Goal: Feedback & Contribution: Submit feedback/report problem

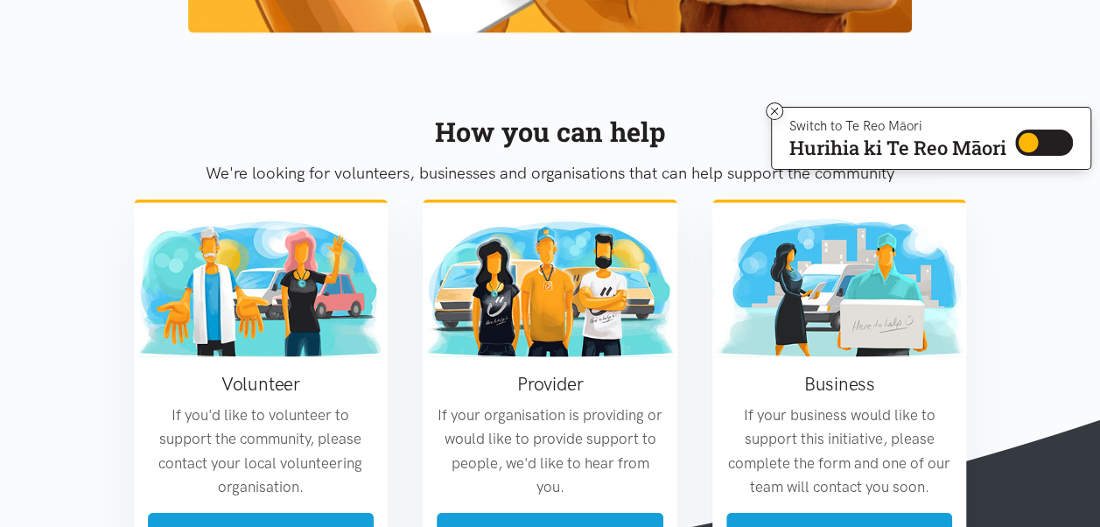
scroll to position [2078, 0]
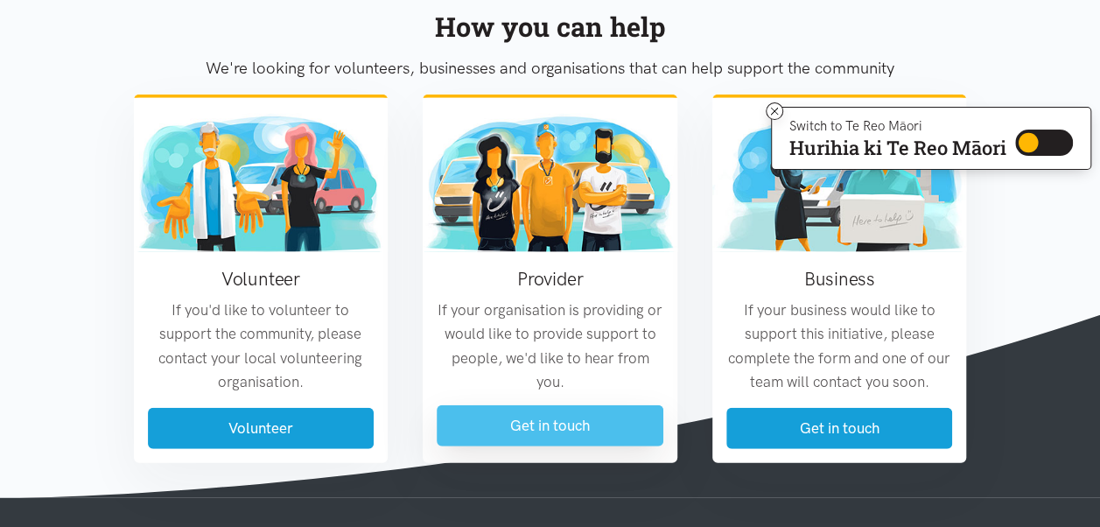
click at [520, 425] on link "Get in touch" at bounding box center [550, 425] width 227 height 41
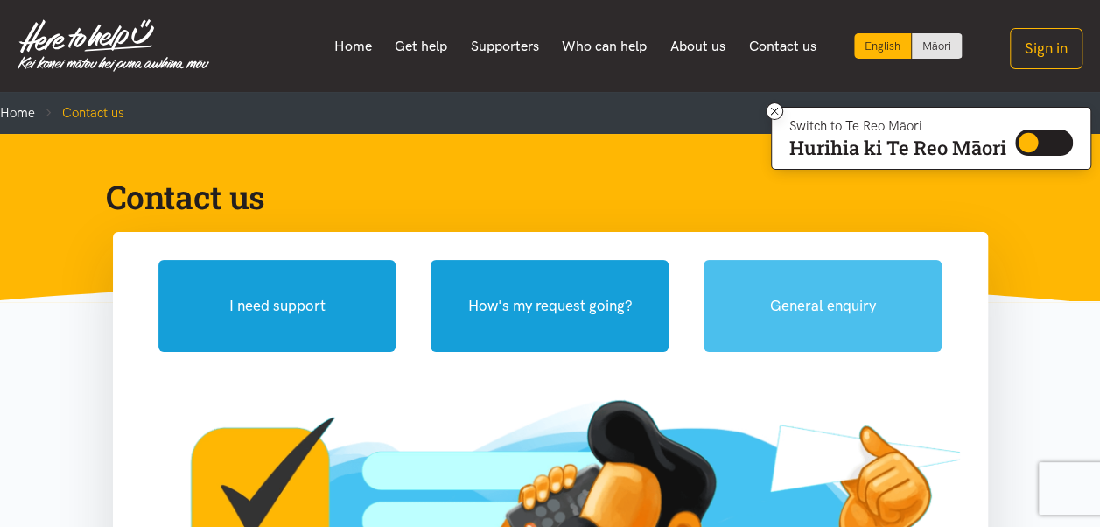
click at [840, 295] on button "General enquiry" at bounding box center [823, 306] width 238 height 92
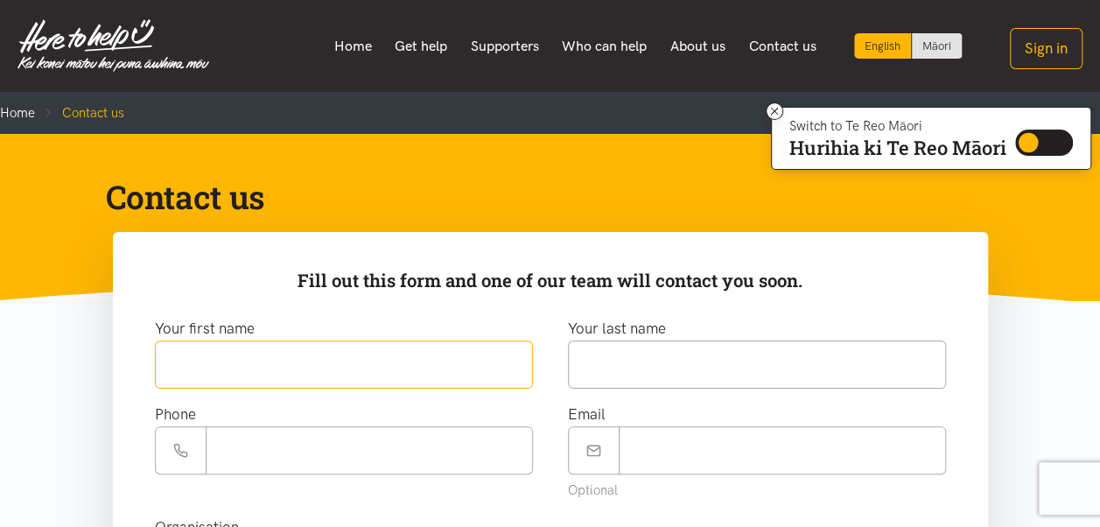
click at [261, 372] on input "text" at bounding box center [344, 364] width 378 height 48
type input "******"
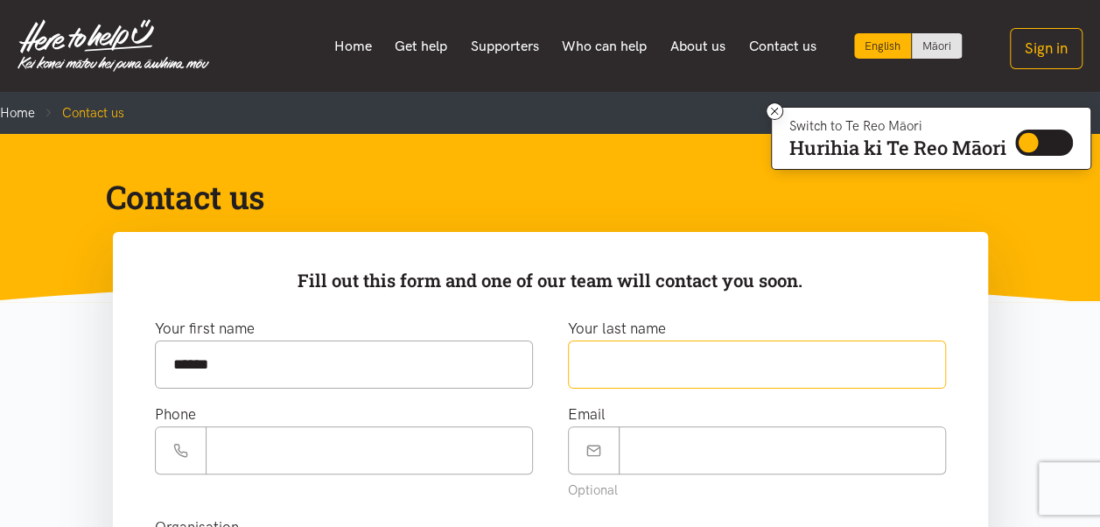
type input "*******"
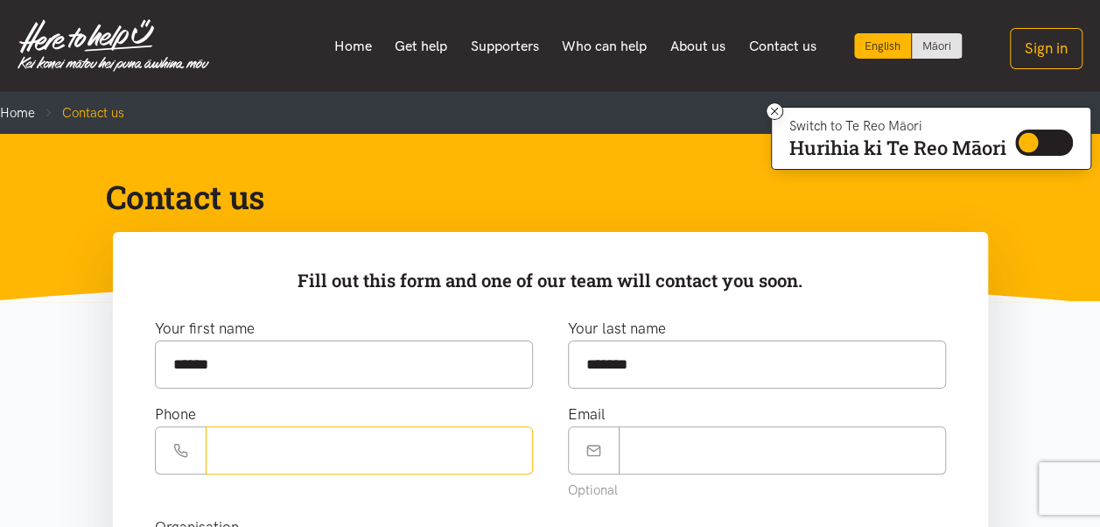
type input "**********"
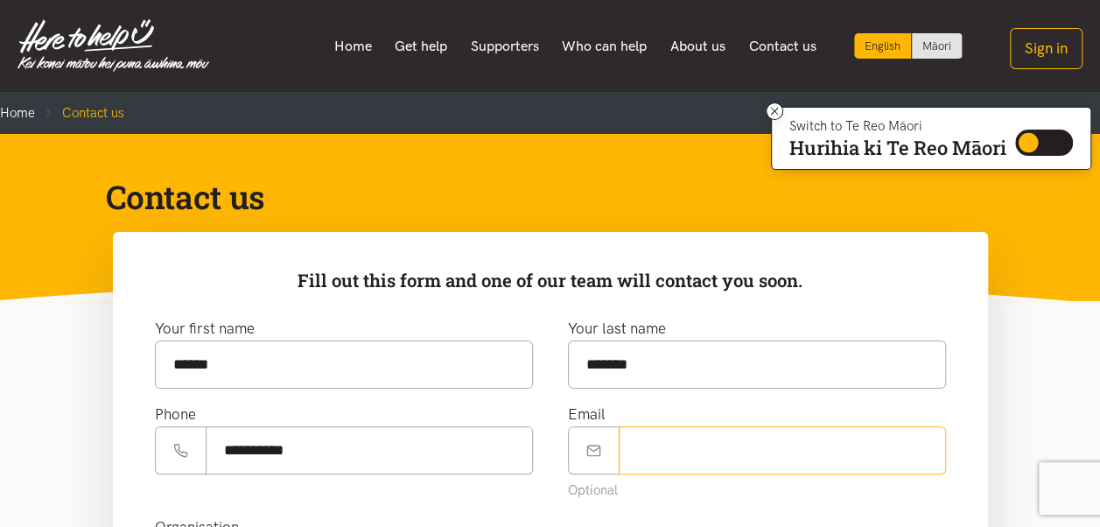
type input "**********"
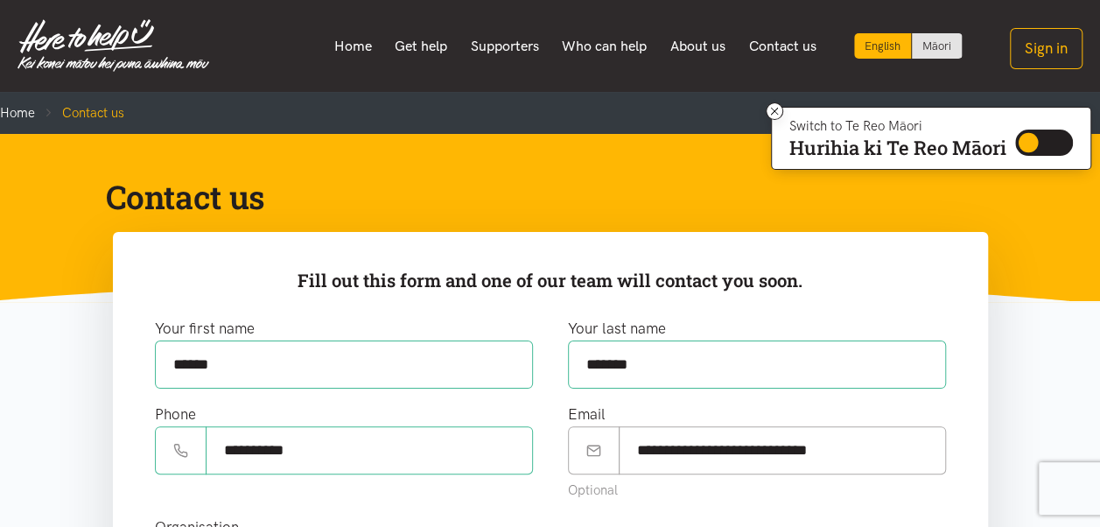
click at [310, 452] on input "**********" at bounding box center [369, 450] width 327 height 48
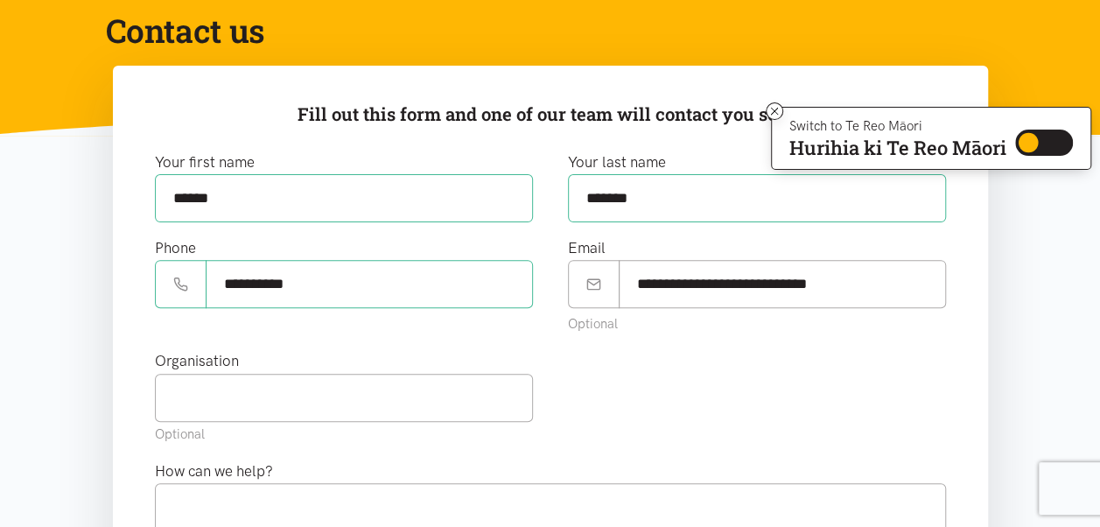
scroll to position [180, 0]
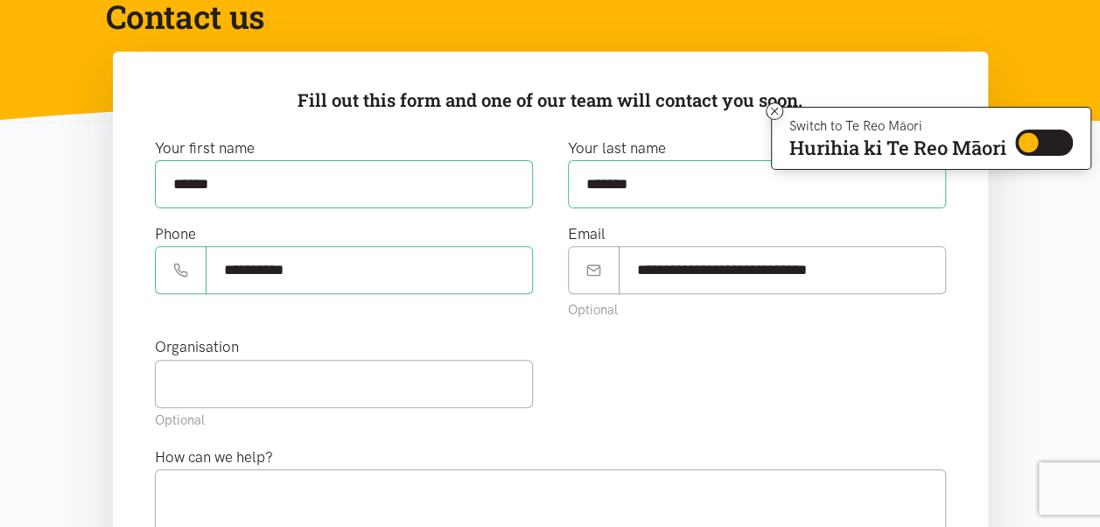
type input "**********"
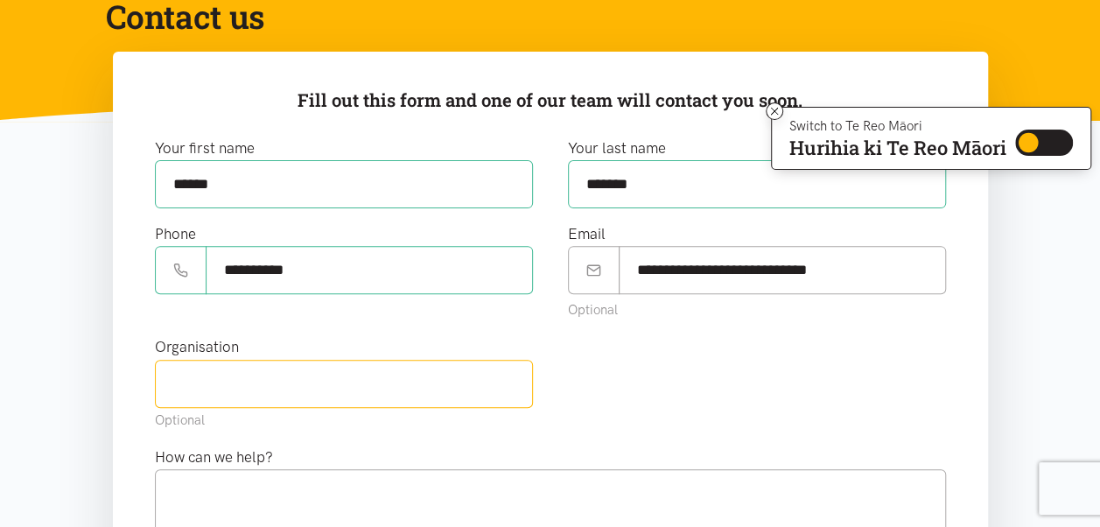
click at [188, 375] on input "text" at bounding box center [344, 384] width 378 height 48
type input "[DEMOGRAPHIC_DATA] Action"
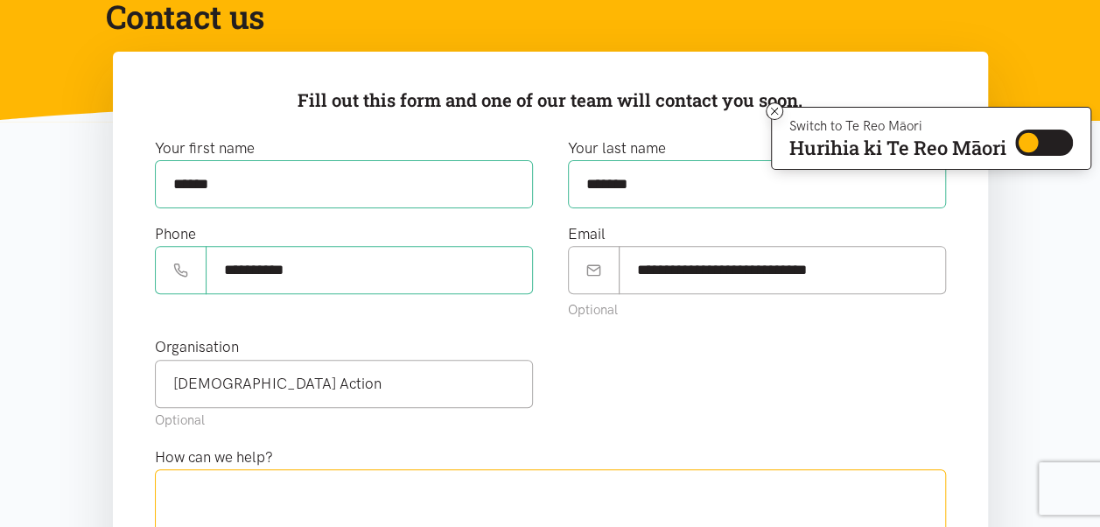
click at [190, 478] on textarea at bounding box center [550, 505] width 791 height 72
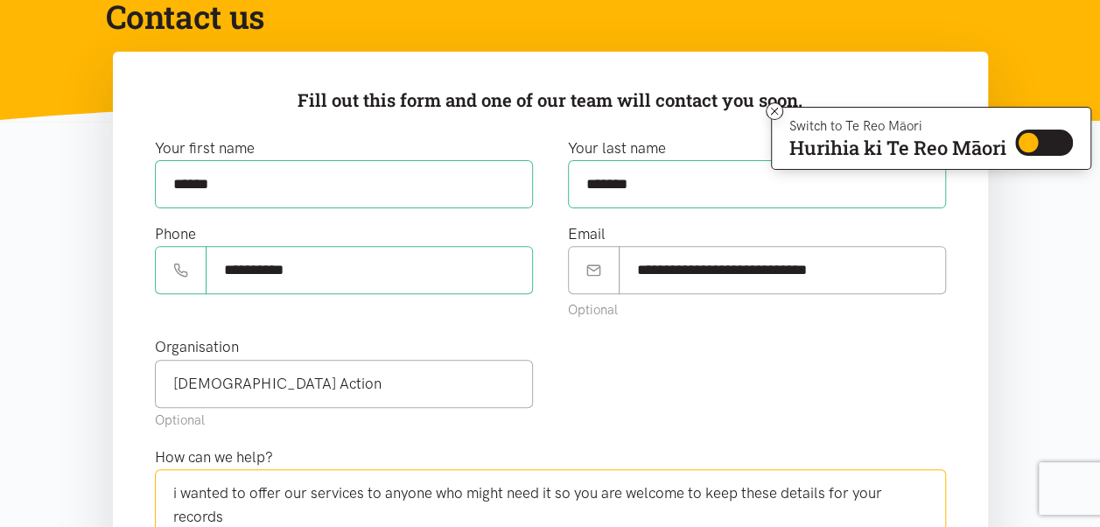
scroll to position [192, 0]
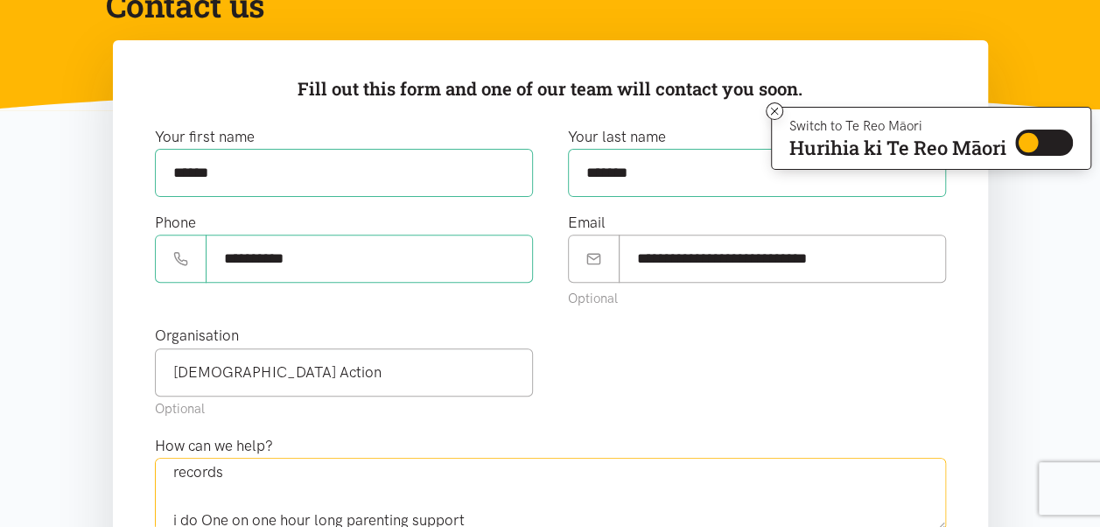
click at [410, 515] on textarea "i wanted to offer our services to anyone who might need it so you are welcome t…" at bounding box center [550, 494] width 791 height 72
click at [543, 513] on textarea "i wanted to offer our services to anyone who might need it so you are welcome t…" at bounding box center [550, 494] width 791 height 72
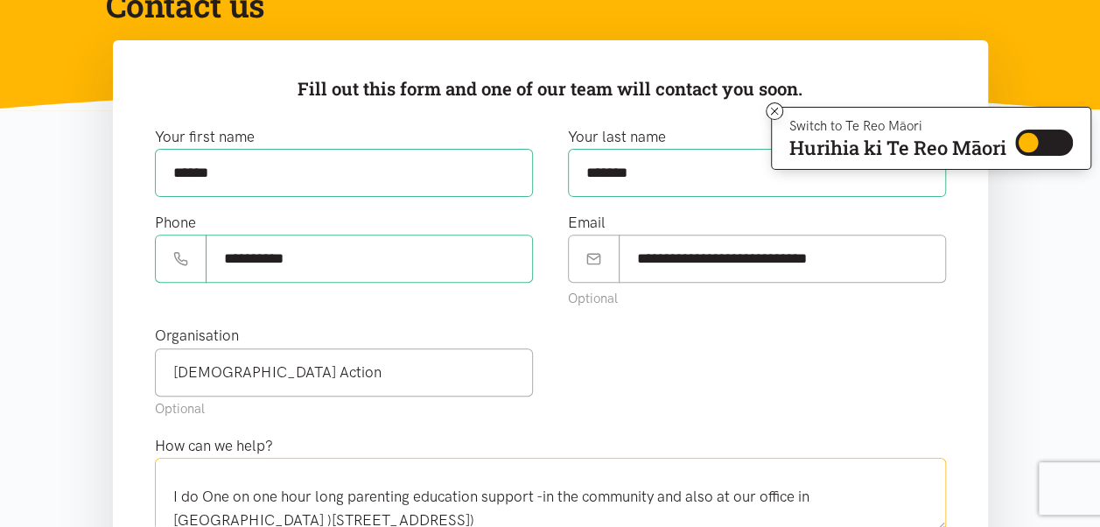
click at [171, 495] on textarea "i wanted to offer our services to anyone who might need it so you are welcome t…" at bounding box center [550, 494] width 791 height 72
click at [431, 494] on textarea "i wanted to offer our services to anyone who might need it so you are welcome t…" at bounding box center [550, 494] width 791 height 72
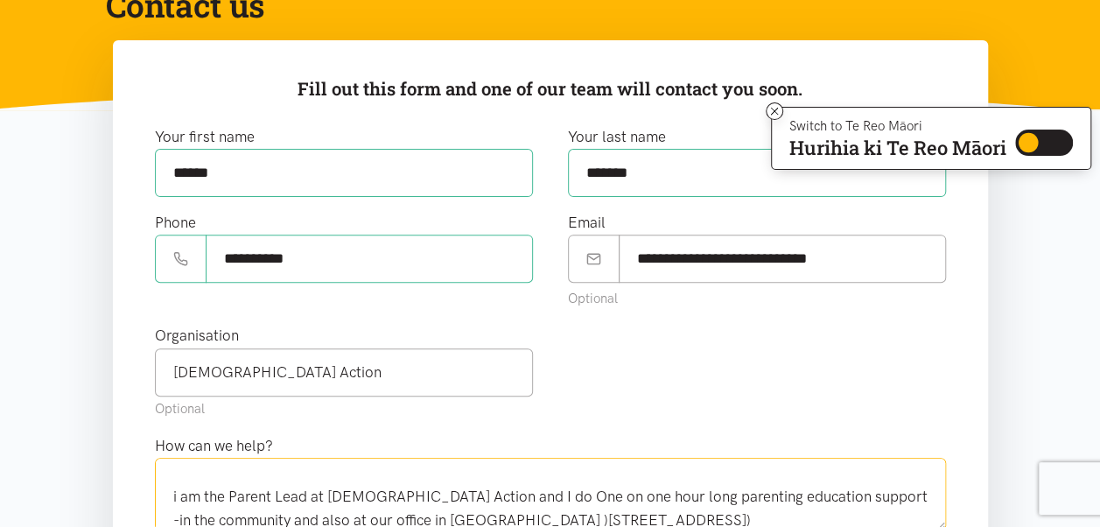
click at [682, 516] on textarea "i wanted to offer our services to anyone who might need it so you are welcome t…" at bounding box center [550, 494] width 791 height 72
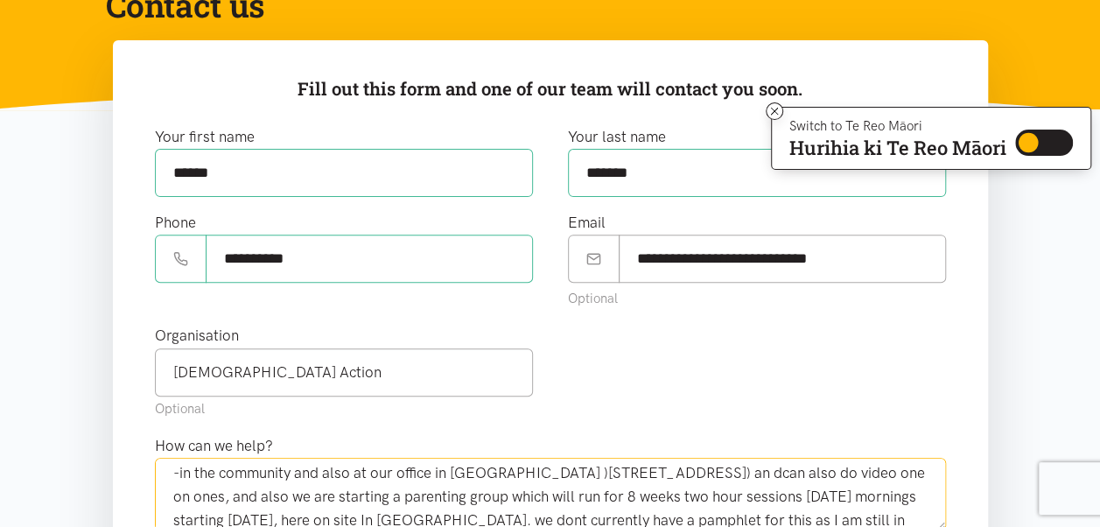
scroll to position [128, 0]
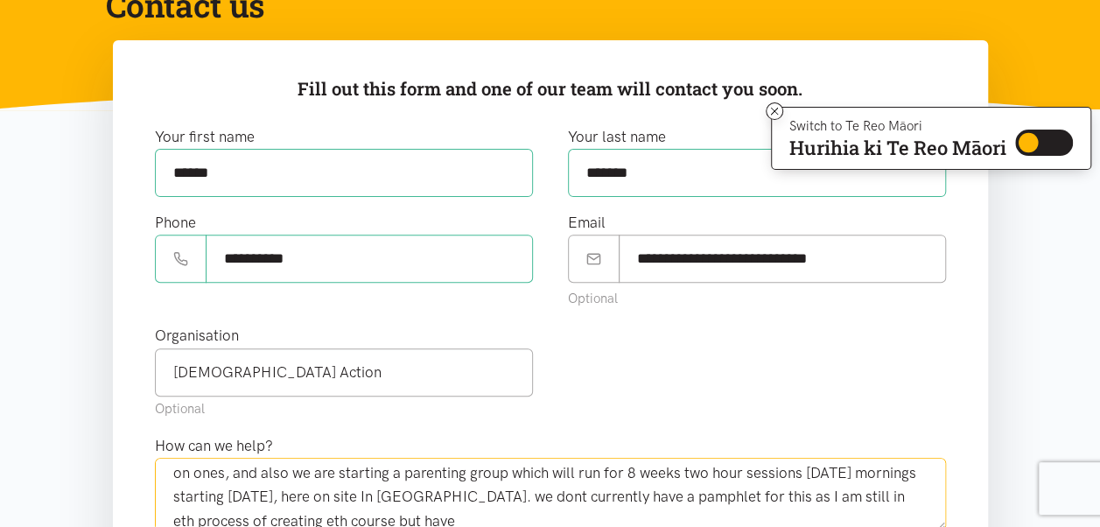
click at [310, 516] on textarea "i wanted to offer our services to anyone who might need it so you are welcome t…" at bounding box center [550, 494] width 791 height 72
click at [438, 517] on textarea "i wanted to offer our services to anyone who might need it so you are welcome t…" at bounding box center [550, 494] width 791 height 72
drag, startPoint x: 688, startPoint y: 516, endPoint x: 702, endPoint y: 519, distance: 14.2
click at [863, 492] on textarea "i wanted to offer our services to anyone who might need it so you are welcome t…" at bounding box center [550, 494] width 791 height 72
click at [818, 523] on textarea "i wanted to offer our services to anyone who might need it so you are welcome t…" at bounding box center [550, 494] width 791 height 72
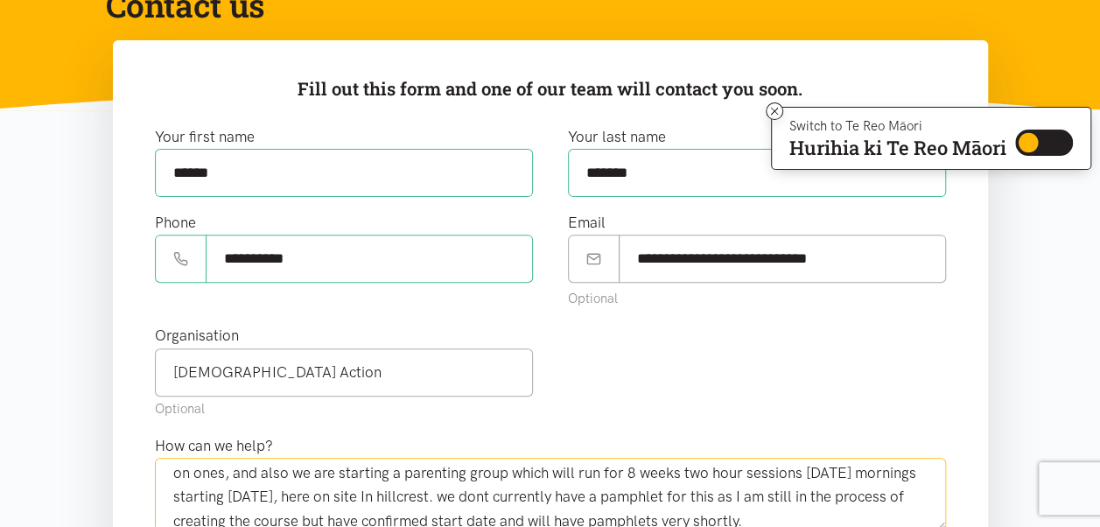
click at [818, 523] on textarea "i wanted to offer our services to anyone who might need it so you are welcome t…" at bounding box center [550, 494] width 791 height 72
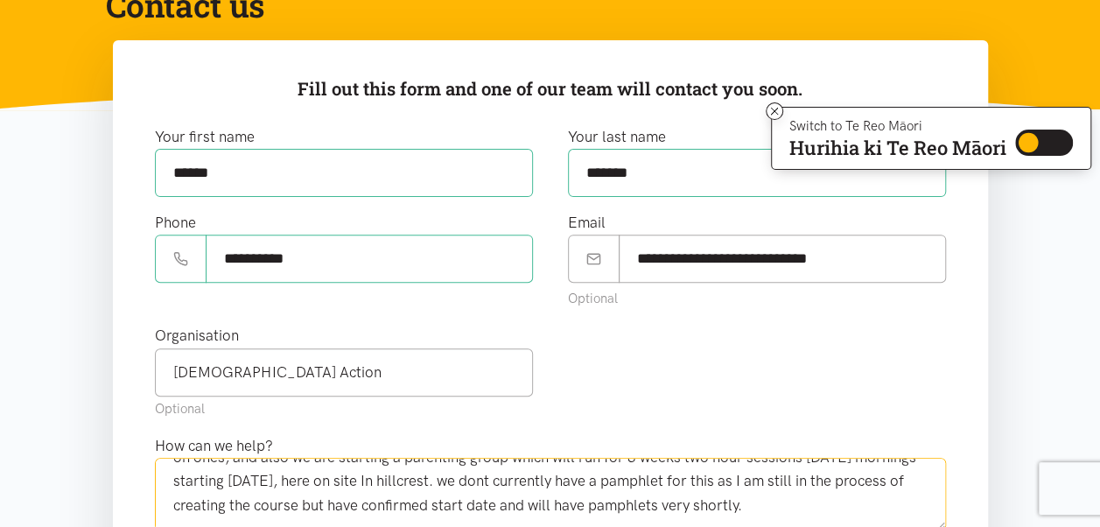
scroll to position [0, 0]
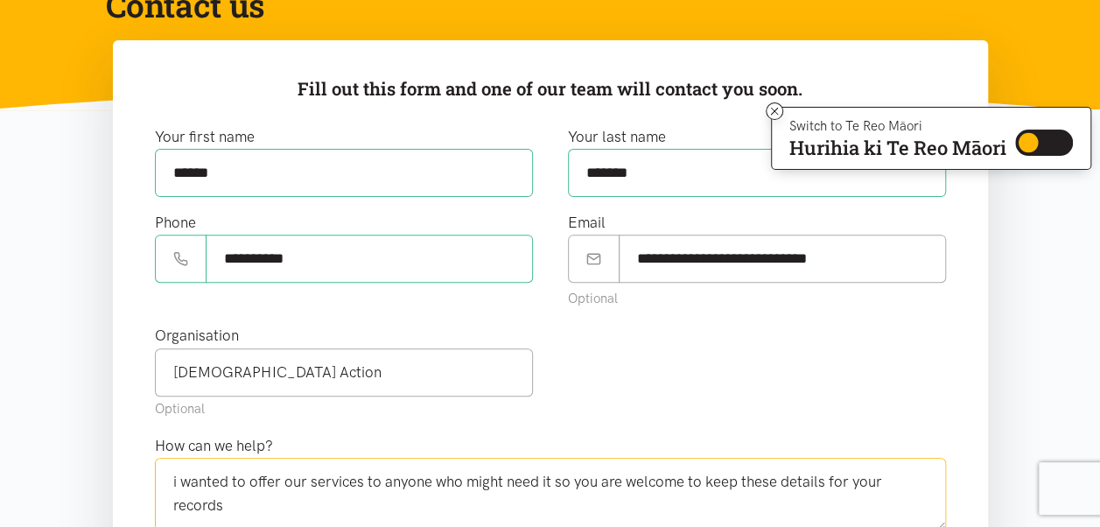
click at [179, 481] on textarea "i wanted to offer our services to anyone who might need it so you are welcome t…" at bounding box center [550, 494] width 791 height 72
click at [546, 481] on textarea "Im contacting, to offer our services to anyone who might need it so you are wel…" at bounding box center [550, 494] width 791 height 72
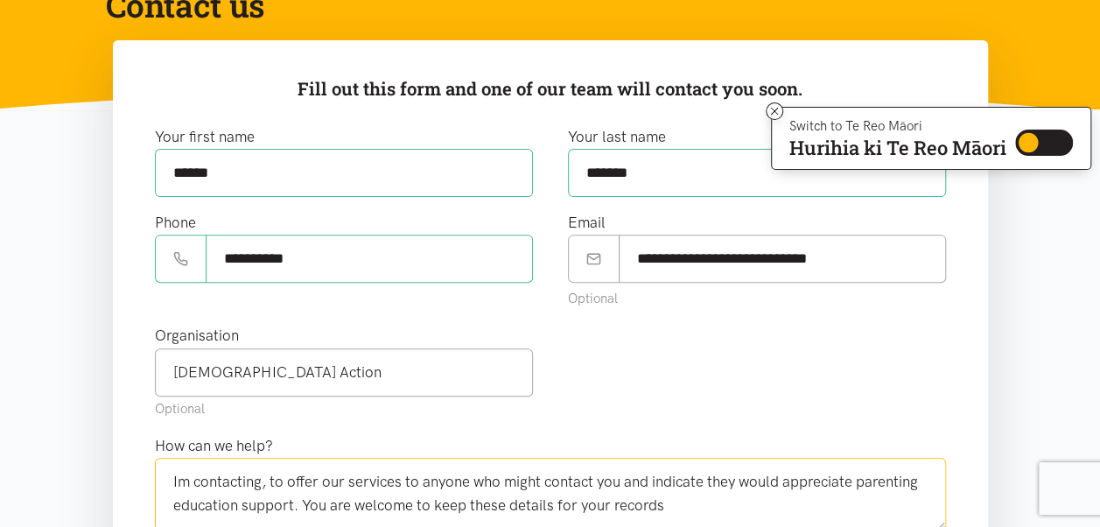
click at [732, 502] on textarea "Im contacting, to offer our services to anyone who might contact you and indica…" at bounding box center [550, 494] width 791 height 72
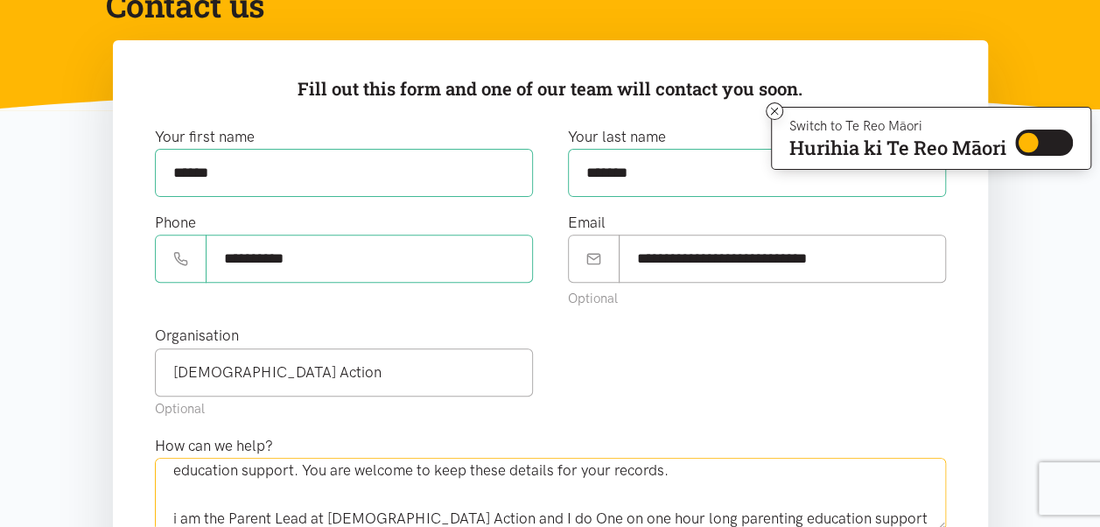
scroll to position [70, 0]
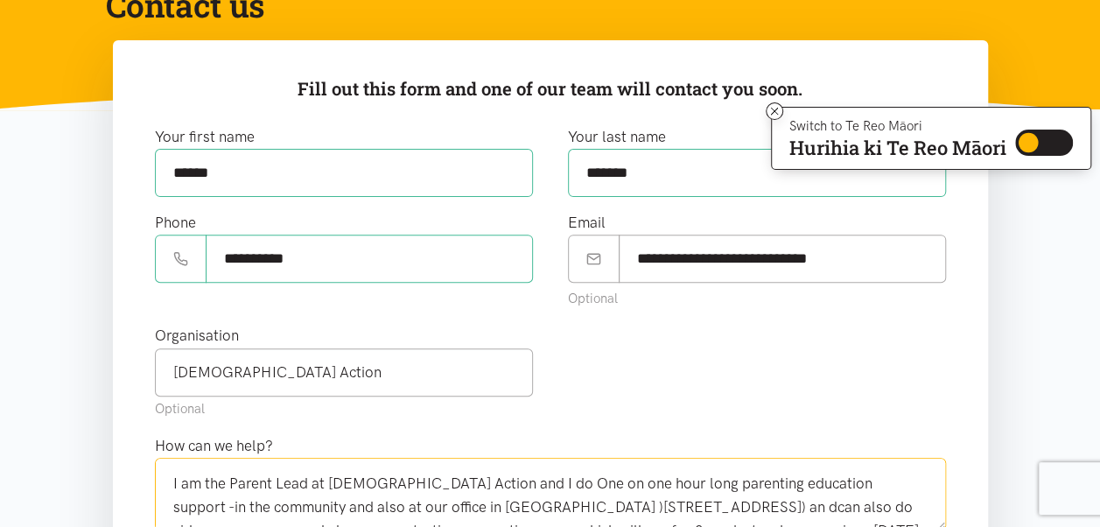
click at [434, 484] on textarea "Im contacting, to offer our services to anyone who might contact you and indica…" at bounding box center [550, 494] width 791 height 72
click at [495, 480] on textarea "Im contacting, to offer our services to anyone who might contact you and indica…" at bounding box center [550, 494] width 791 height 72
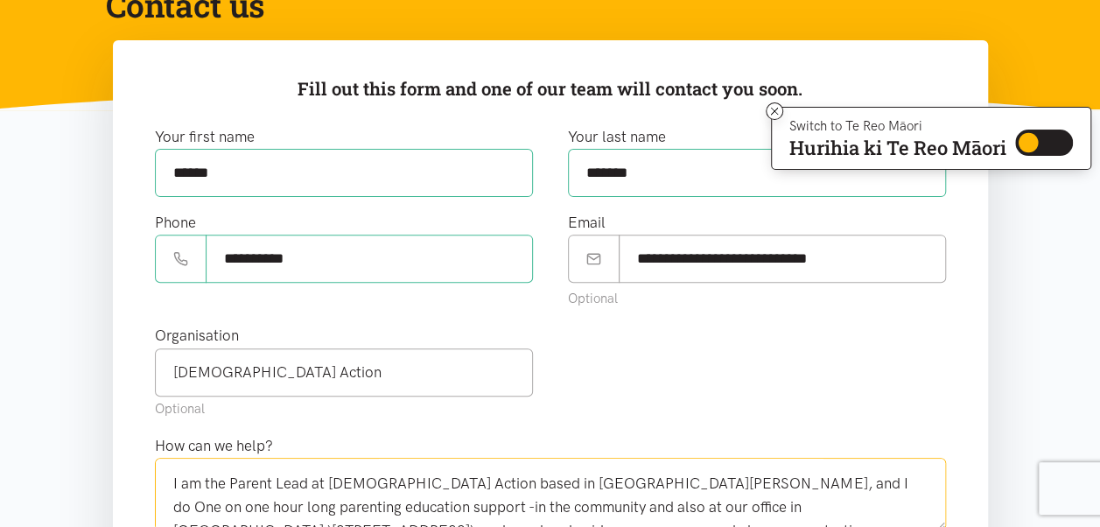
click at [368, 502] on textarea "Im contacting, to offer our services to anyone who might contact you and indica…" at bounding box center [550, 494] width 791 height 72
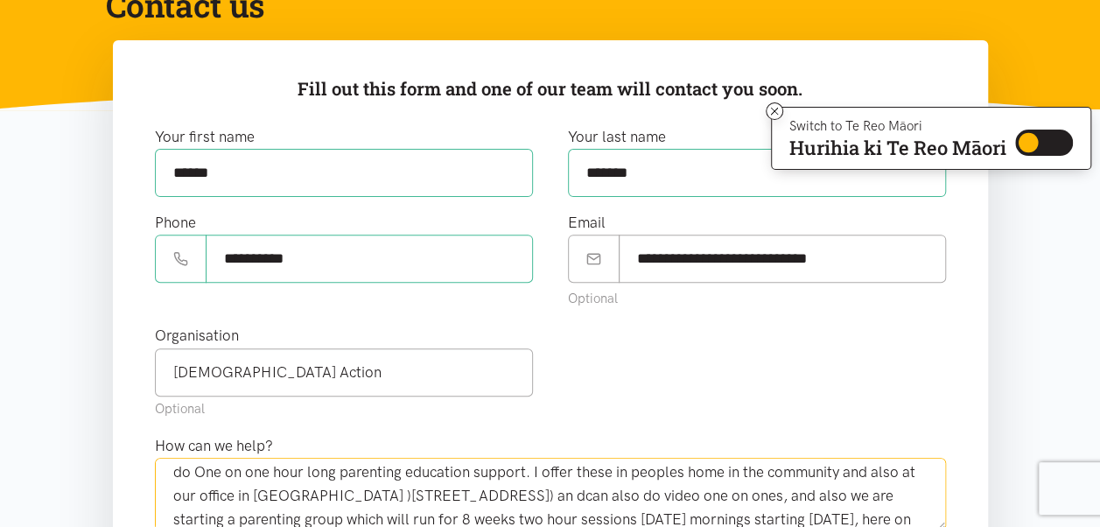
click at [175, 490] on textarea "Im contacting, to offer our services to anyone who might contact you and indica…" at bounding box center [550, 494] width 791 height 72
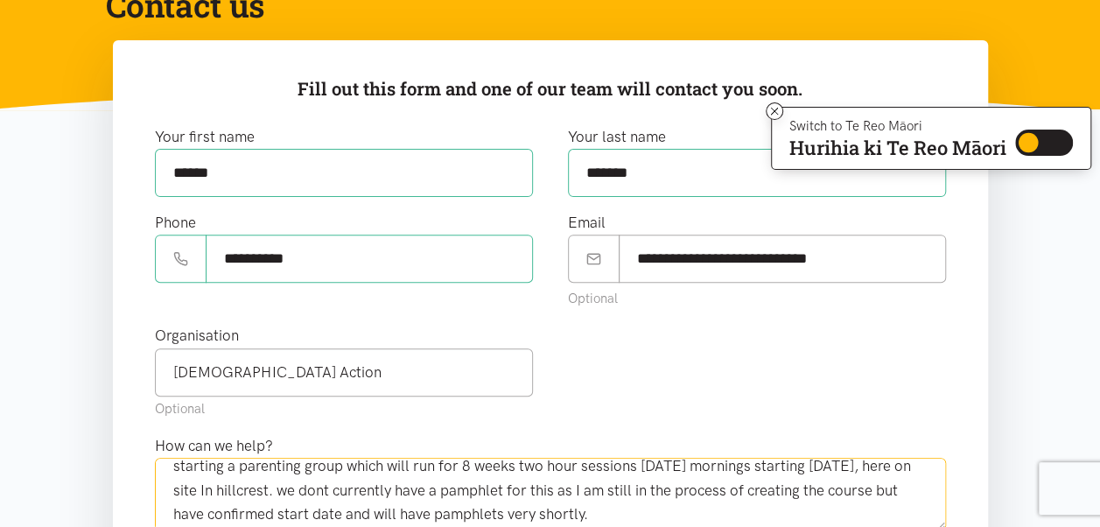
scroll to position [0, 0]
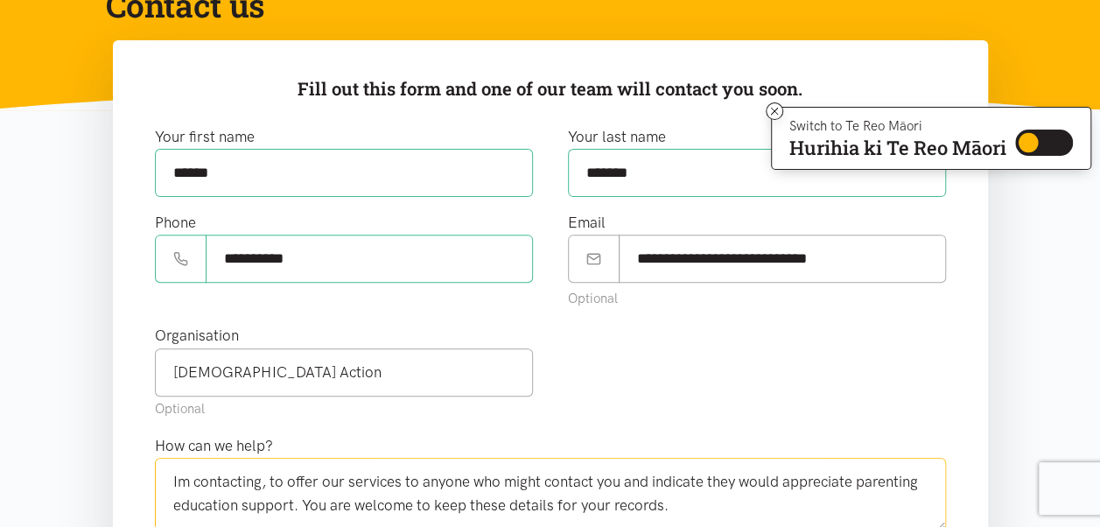
drag, startPoint x: 410, startPoint y: 497, endPoint x: 257, endPoint y: 457, distance: 157.5
click at [257, 458] on textarea "Im contacting, to offer our services to anyone who might contact you and indica…" at bounding box center [550, 494] width 791 height 72
click at [775, 509] on textarea "Im contacting, to offer our services to anyone who might contact you and indica…" at bounding box center [550, 494] width 791 height 72
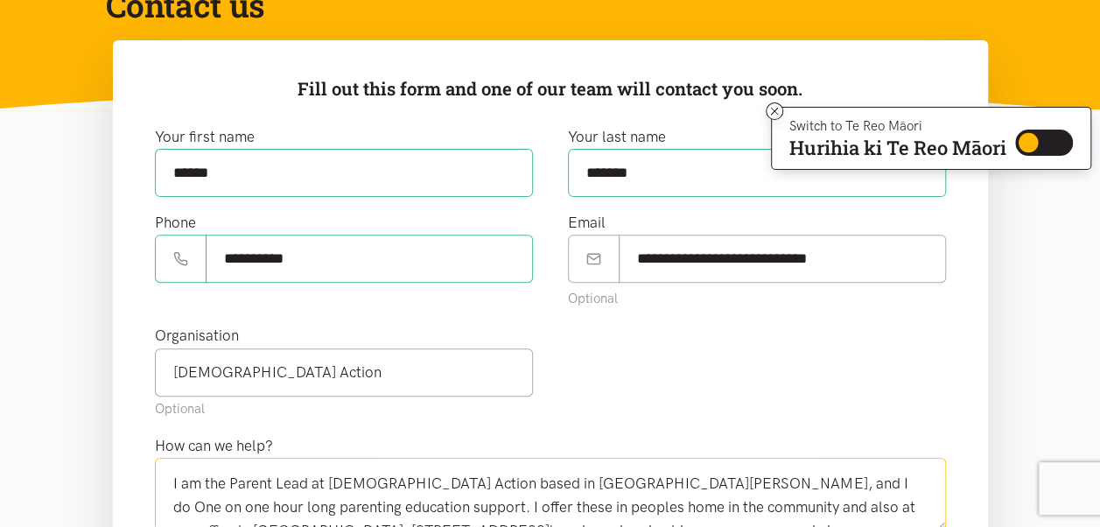
scroll to position [105, 0]
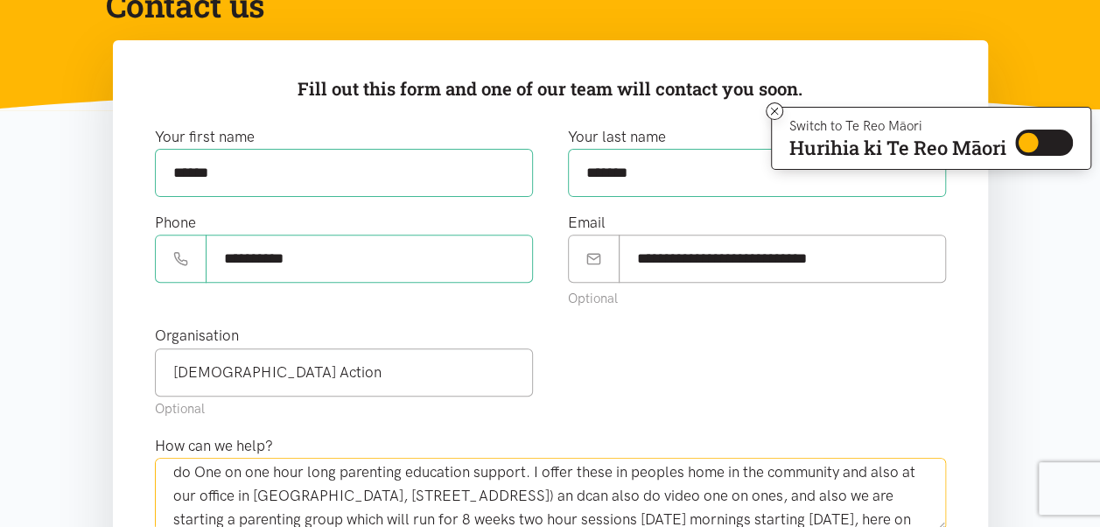
drag, startPoint x: 941, startPoint y: 503, endPoint x: 408, endPoint y: 494, distance: 533.1
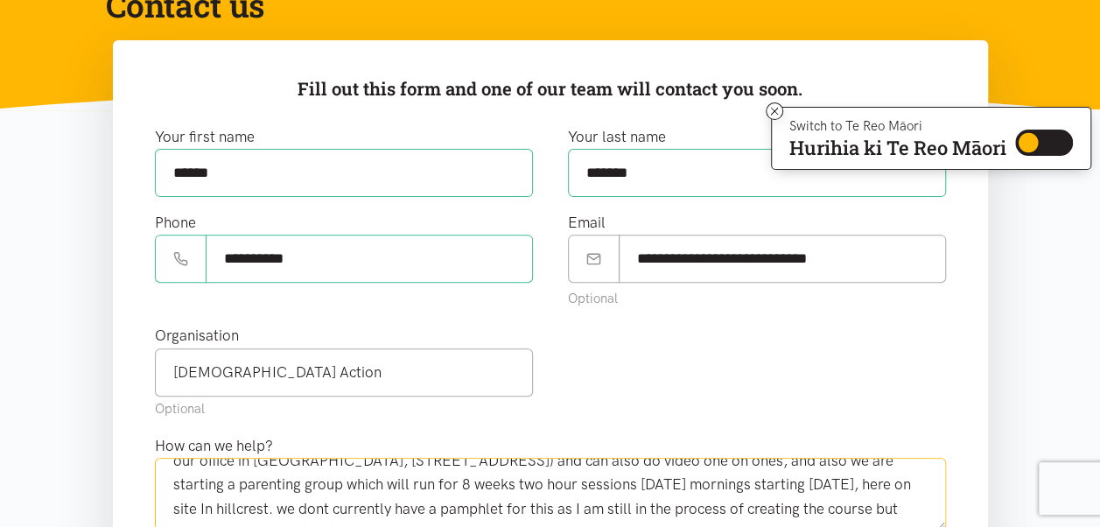
click at [242, 507] on textarea "Im contacting, to offer our services to anyone who might contact you and indica…" at bounding box center [550, 494] width 791 height 72
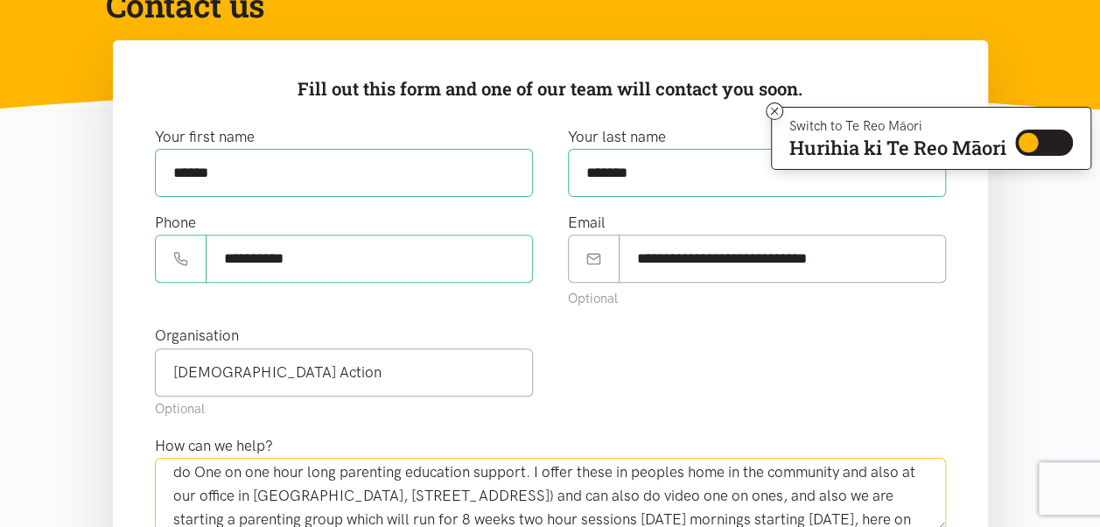
click at [733, 470] on textarea "Im contacting, to offer our services to anyone who might contact you and indica…" at bounding box center [550, 494] width 791 height 72
click at [611, 466] on textarea "Im contacting, to offer our services to anyone who might contact you and indica…" at bounding box center [550, 494] width 791 height 72
click at [320, 492] on textarea "Im contacting, to offer our services to anyone who might contact you and indica…" at bounding box center [550, 494] width 791 height 72
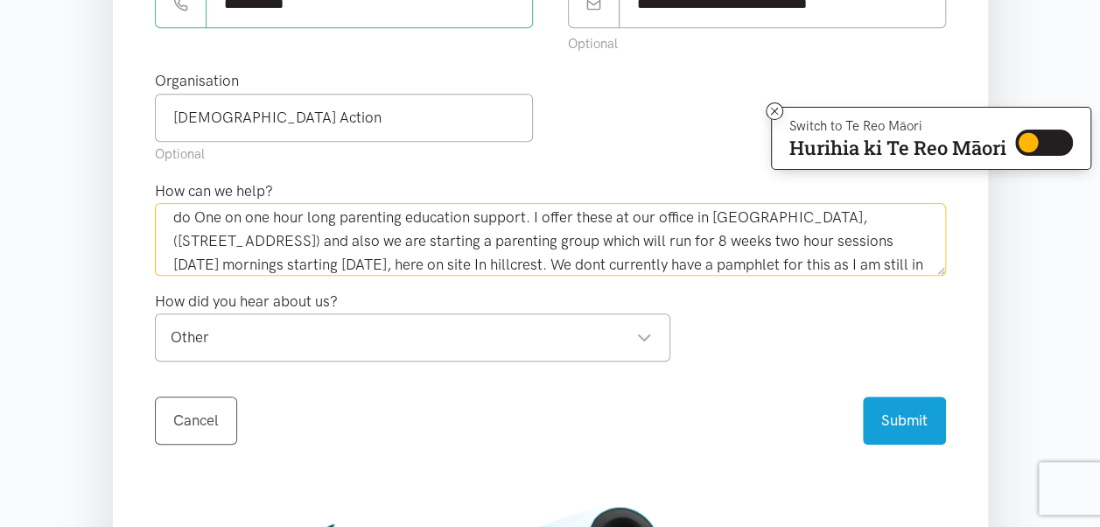
scroll to position [457, 0]
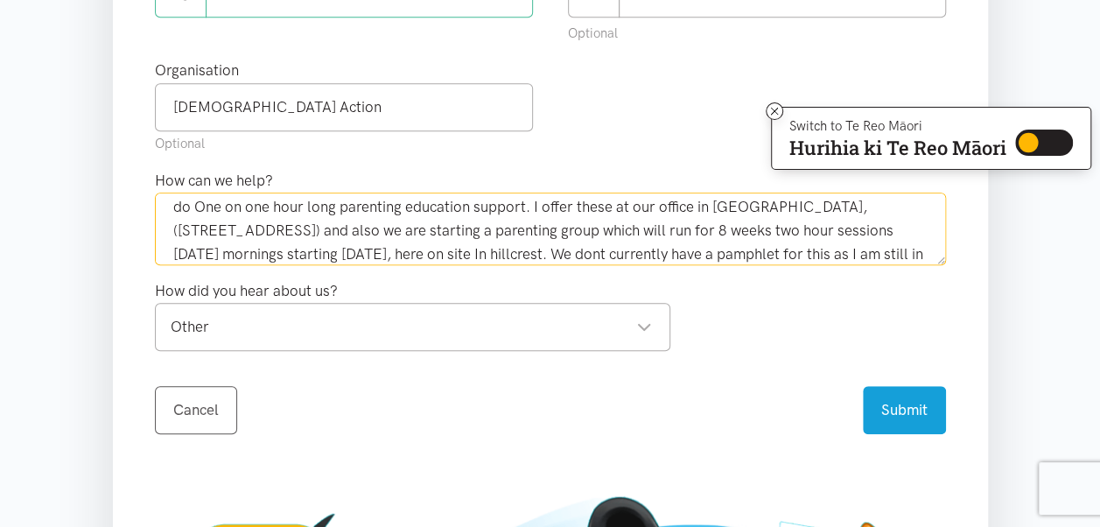
click at [646, 317] on div "Other" at bounding box center [411, 327] width 481 height 24
type textarea "Im contacting, to offer our services to anyone who might contact you and indica…"
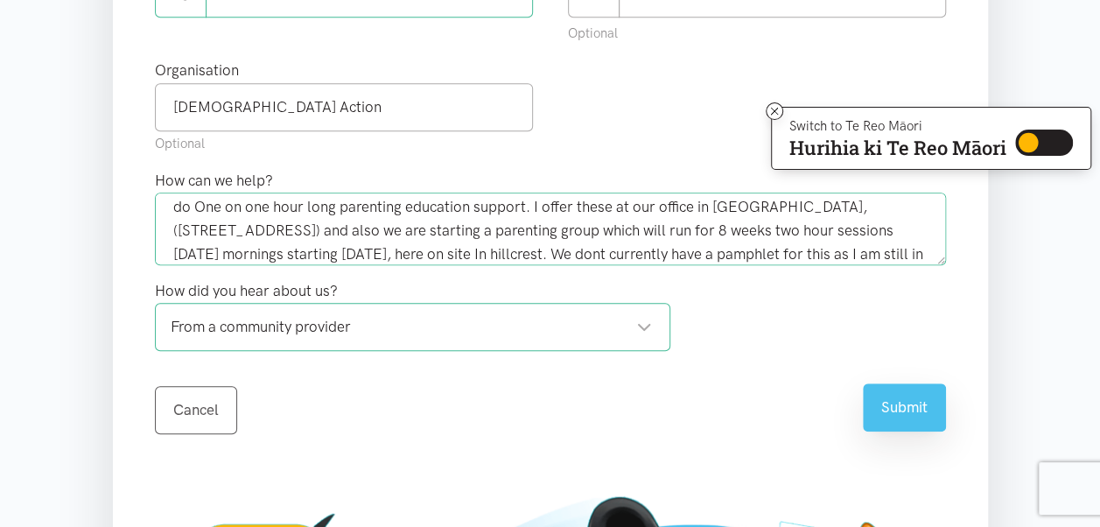
click at [900, 397] on button "Submit" at bounding box center [904, 407] width 83 height 48
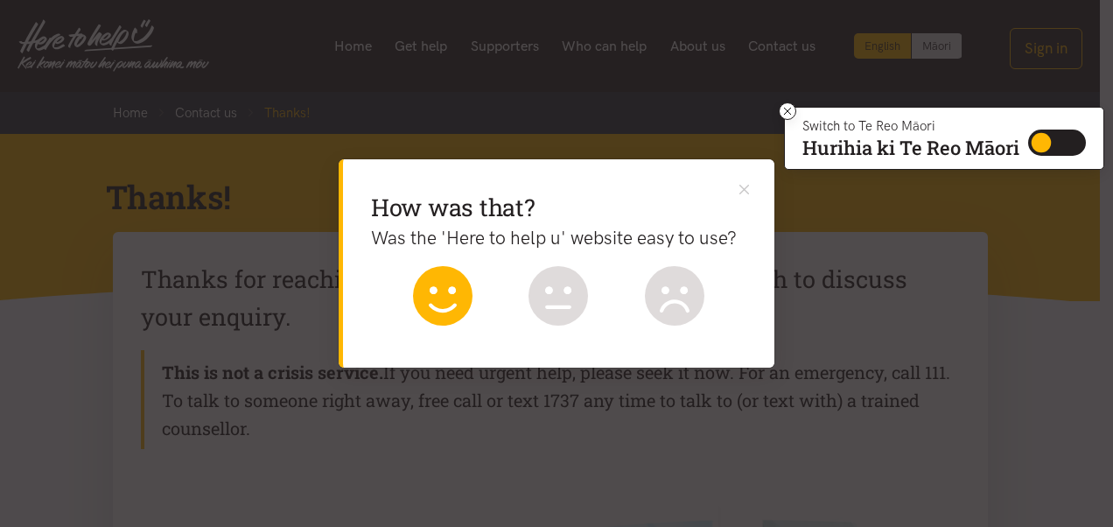
click at [446, 312] on icon at bounding box center [443, 296] width 60 height 60
